Goal: Book appointment/travel/reservation

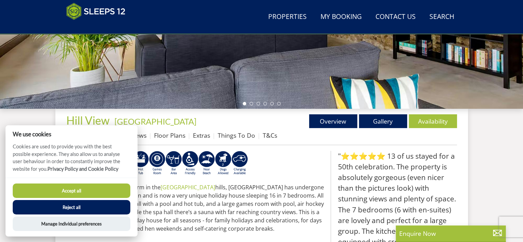
scroll to position [186, 0]
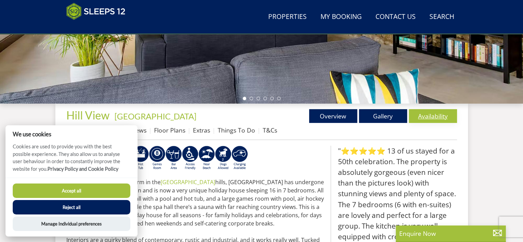
click at [457, 121] on link "Availability" at bounding box center [433, 116] width 48 height 14
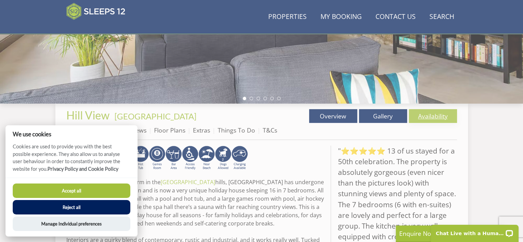
scroll to position [0, 0]
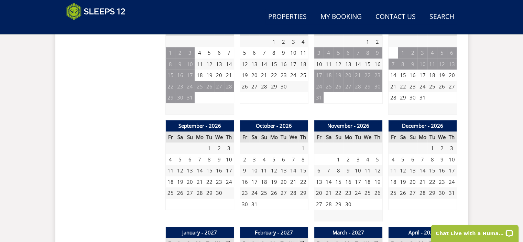
scroll to position [532, 0]
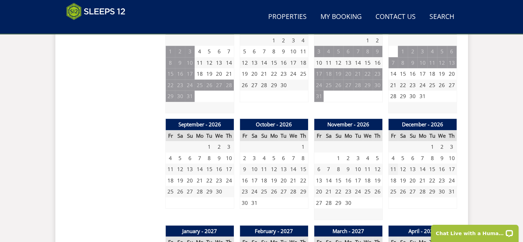
click at [398, 175] on td "11" at bounding box center [393, 168] width 10 height 11
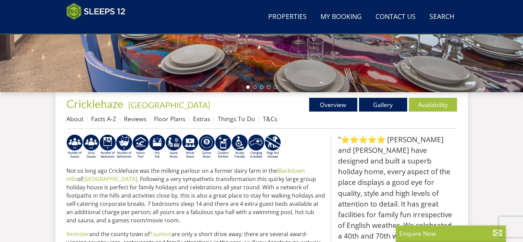
scroll to position [200, 0]
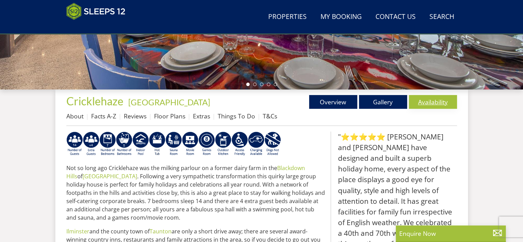
click at [457, 105] on link "Availability" at bounding box center [433, 102] width 48 height 14
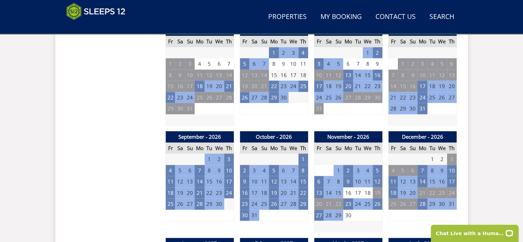
scroll to position [527, 0]
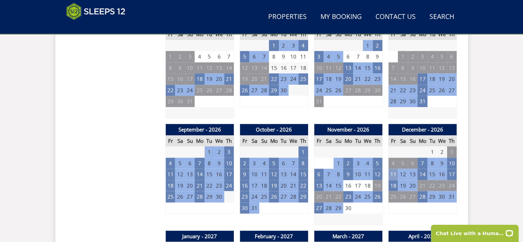
click at [398, 178] on td "11" at bounding box center [393, 174] width 10 height 11
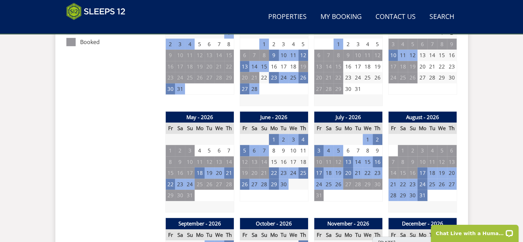
scroll to position [434, 0]
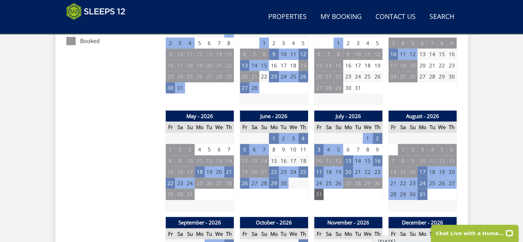
click at [324, 195] on td "31" at bounding box center [319, 193] width 10 height 11
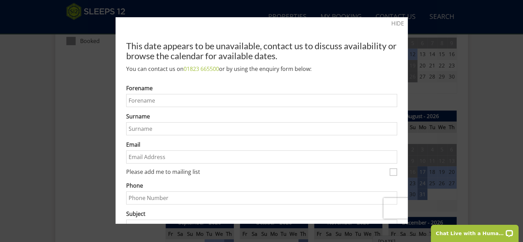
click at [454, 137] on div at bounding box center [261, 121] width 523 height 242
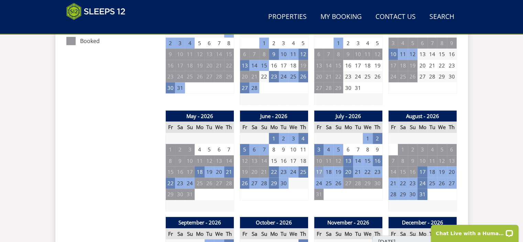
click at [324, 177] on td "17" at bounding box center [319, 171] width 10 height 11
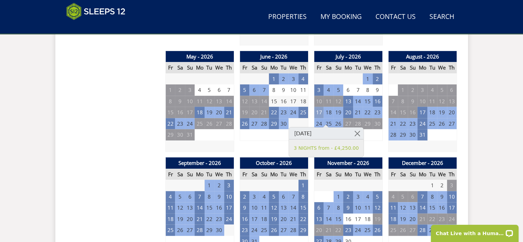
scroll to position [491, 0]
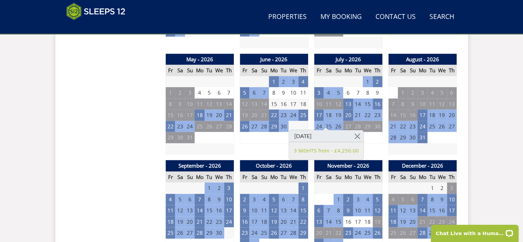
click at [506, 160] on div "Search Menu Properties My Booking Contact Us [PHONE_NUMBER] Search Check Availa…" at bounding box center [261, 217] width 523 height 1387
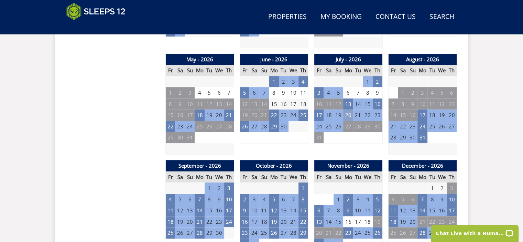
click at [353, 121] on td "20" at bounding box center [348, 114] width 10 height 11
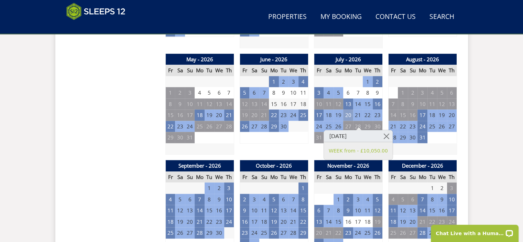
scroll to position [492, 0]
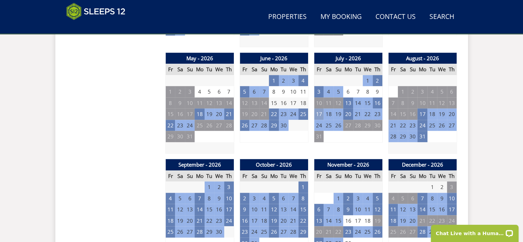
click at [324, 120] on td "17" at bounding box center [319, 113] width 10 height 11
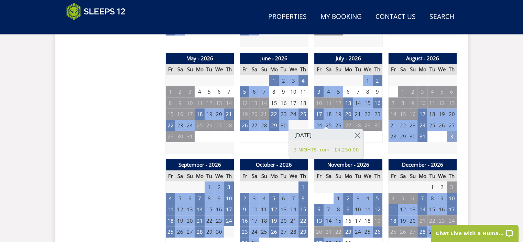
click at [457, 142] on td "3" at bounding box center [452, 136] width 10 height 11
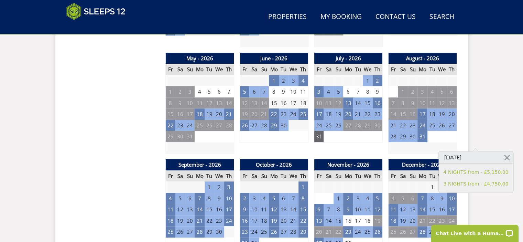
click at [324, 137] on td "31" at bounding box center [319, 136] width 10 height 11
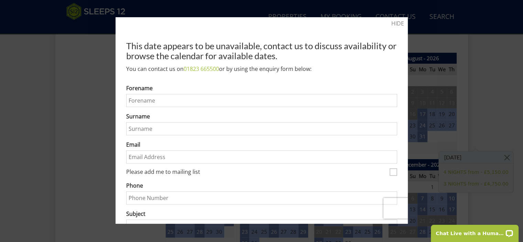
click at [372, 120] on label "Surname" at bounding box center [261, 116] width 271 height 8
click at [372, 125] on input "Surname" at bounding box center [261, 128] width 271 height 13
click at [62, 126] on div at bounding box center [261, 121] width 523 height 242
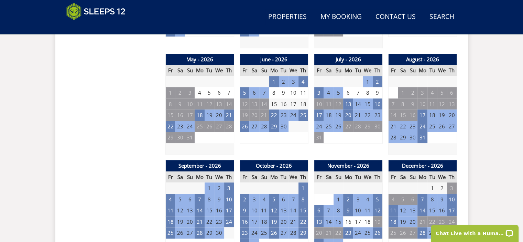
scroll to position [491, 0]
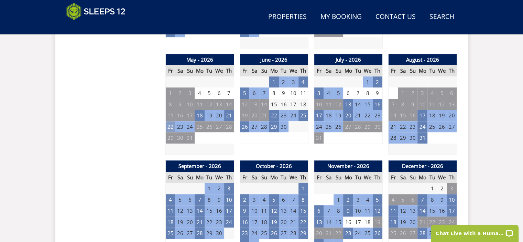
click at [165, 132] on td "22" at bounding box center [170, 126] width 10 height 11
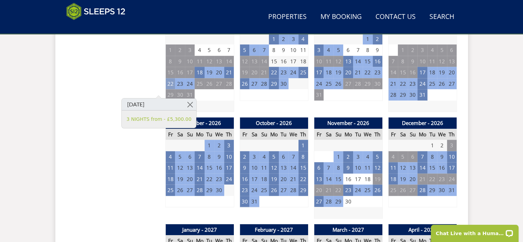
scroll to position [541, 0]
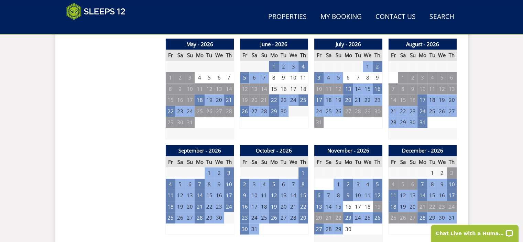
scroll to position [506, 0]
click at [398, 128] on td "28" at bounding box center [393, 122] width 10 height 11
click at [427, 128] on td "31" at bounding box center [422, 122] width 10 height 11
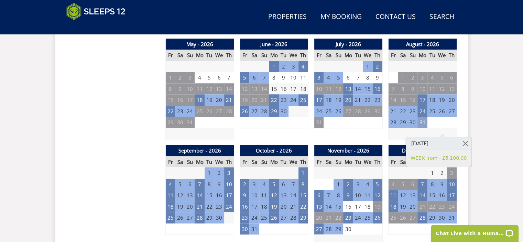
scroll to position [515, 0]
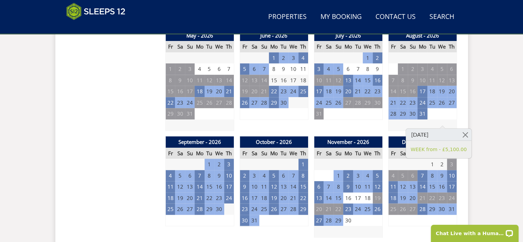
click at [501, 170] on div "Search Menu Properties My Booking Contact Us [PHONE_NUMBER] Search Check Availa…" at bounding box center [261, 193] width 523 height 1387
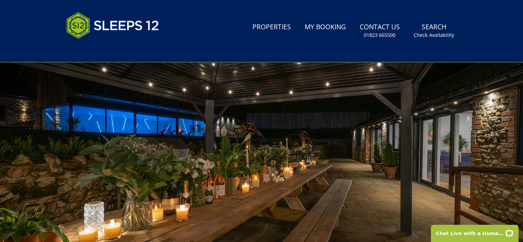
scroll to position [0, 0]
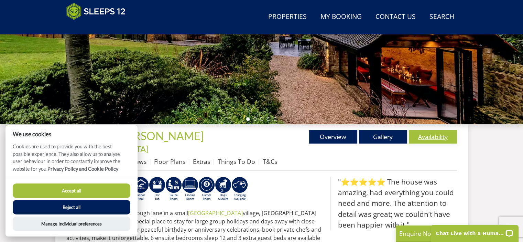
click at [457, 142] on link "Availability" at bounding box center [433, 137] width 48 height 14
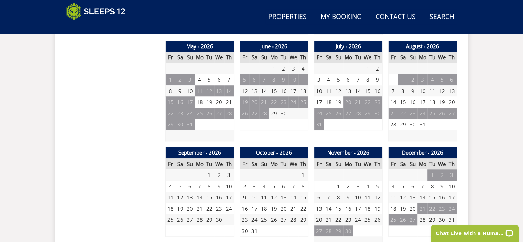
scroll to position [515, 0]
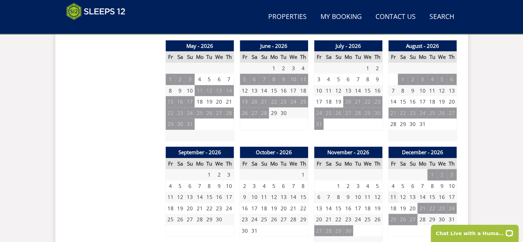
click at [398, 195] on td "11" at bounding box center [393, 196] width 10 height 11
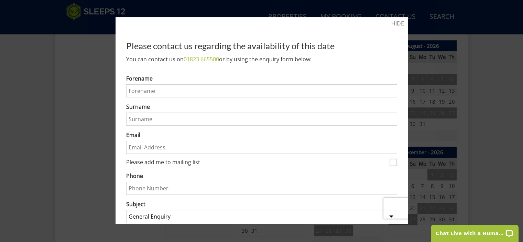
click at [508, 93] on div at bounding box center [261, 121] width 523 height 242
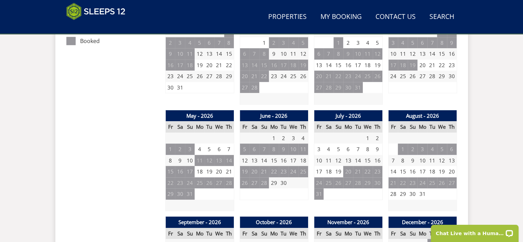
scroll to position [445, 0]
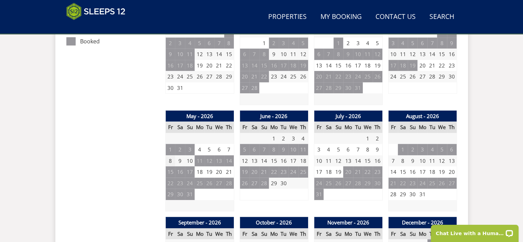
click at [165, 155] on td "8" at bounding box center [170, 160] width 10 height 11
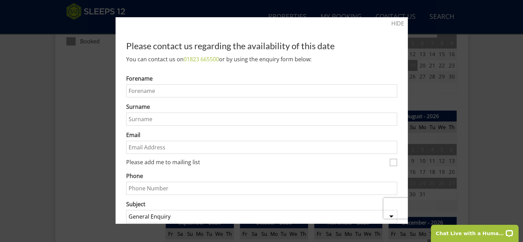
click at [506, 75] on div at bounding box center [261, 121] width 523 height 242
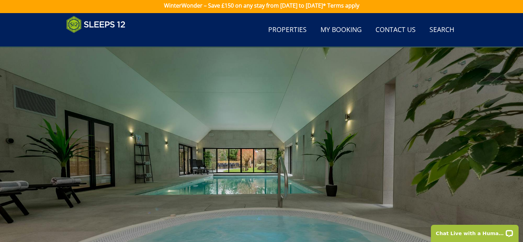
scroll to position [0, 0]
